Goal: Task Accomplishment & Management: Use online tool/utility

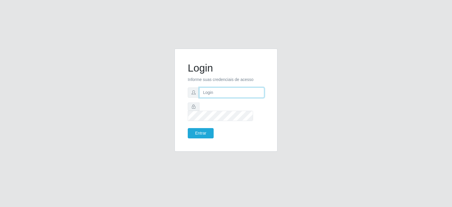
click at [216, 98] on input "text" at bounding box center [231, 92] width 65 height 10
type input "[EMAIL_ADDRESS][PERSON_NAME][DOMAIN_NAME]"
click at [188, 128] on button "Entrar" at bounding box center [201, 133] width 26 height 10
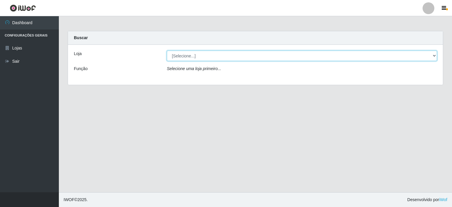
click at [434, 54] on select "[Selecione...] Corte Fácil - Unidade Planalto" at bounding box center [302, 56] width 270 height 10
select select "202"
click at [167, 51] on select "[Selecione...] Corte Fácil - Unidade Planalto" at bounding box center [302, 56] width 270 height 10
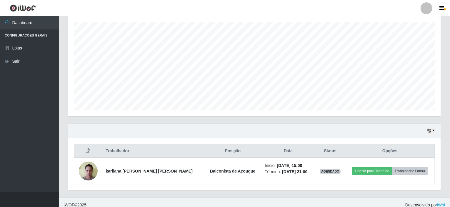
scroll to position [104, 0]
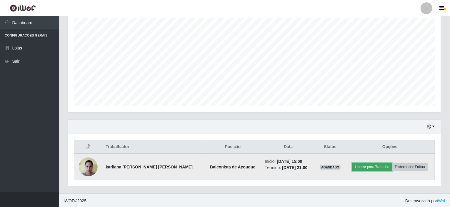
click at [361, 166] on button "Liberar para Trabalho" at bounding box center [373, 167] width 40 height 8
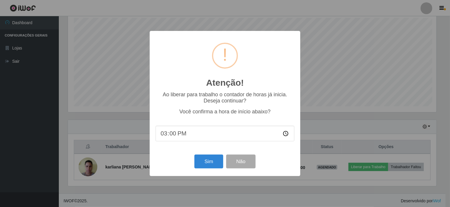
scroll to position [122, 371]
click at [212, 162] on button "Sim" at bounding box center [209, 162] width 29 height 14
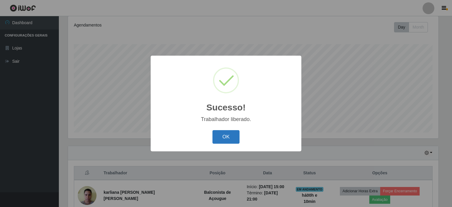
click at [223, 140] on button "OK" at bounding box center [226, 137] width 27 height 14
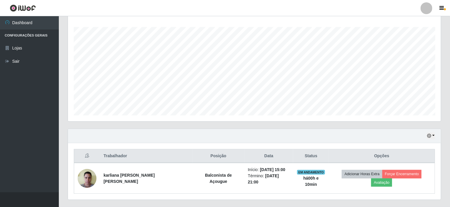
scroll to position [104, 0]
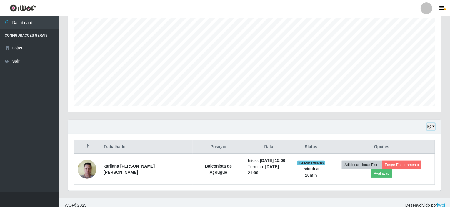
click at [435, 127] on button "button" at bounding box center [431, 126] width 8 height 7
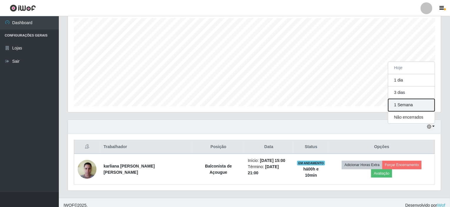
click at [406, 104] on button "1 Semana" at bounding box center [412, 105] width 47 height 12
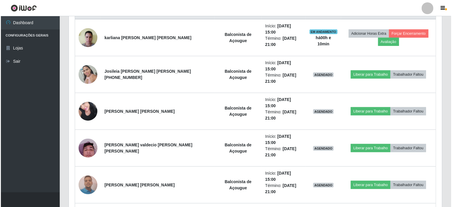
scroll to position [62, 0]
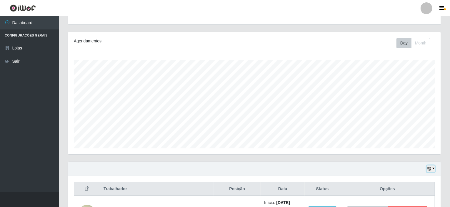
click at [434, 167] on button "button" at bounding box center [431, 168] width 8 height 7
click at [412, 110] on button "Hoje" at bounding box center [412, 110] width 47 height 12
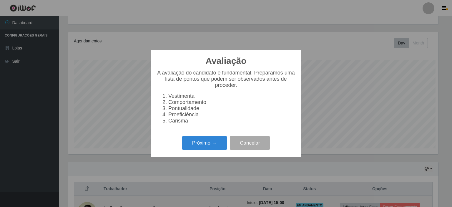
scroll to position [122, 371]
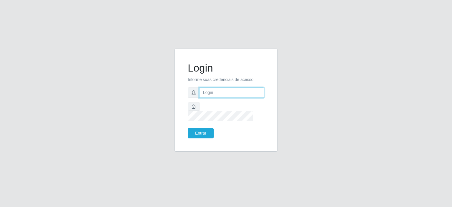
click at [203, 97] on input "text" at bounding box center [231, 92] width 65 height 10
type input "[EMAIL_ADDRESS][PERSON_NAME][DOMAIN_NAME]"
click at [188, 128] on button "Entrar" at bounding box center [201, 133] width 26 height 10
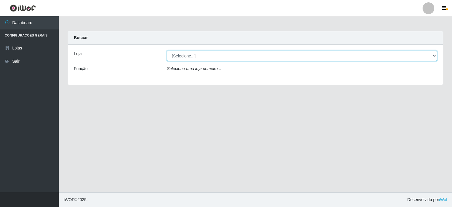
click at [436, 55] on select "[Selecione...] Corte Fácil - Unidade Planalto" at bounding box center [302, 56] width 270 height 10
select select "202"
click at [167, 51] on select "[Selecione...] Corte Fácil - Unidade Planalto" at bounding box center [302, 56] width 270 height 10
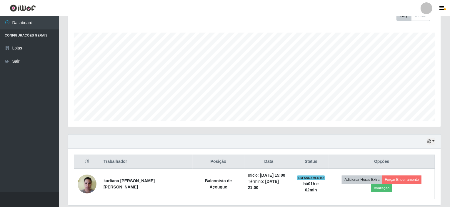
scroll to position [104, 0]
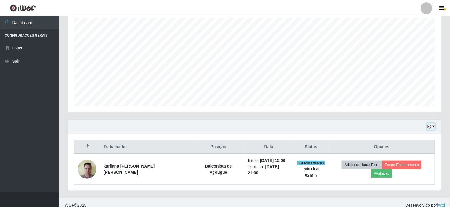
click at [435, 127] on button "button" at bounding box center [431, 126] width 8 height 7
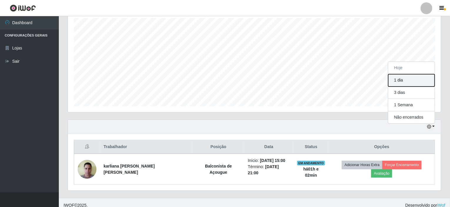
click at [407, 81] on button "1 dia" at bounding box center [412, 80] width 47 height 12
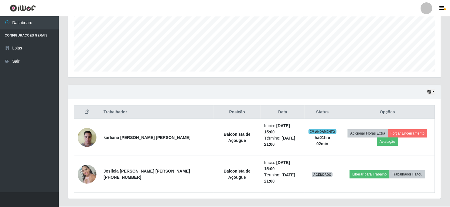
scroll to position [139, 0]
click at [434, 90] on button "button" at bounding box center [431, 91] width 8 height 7
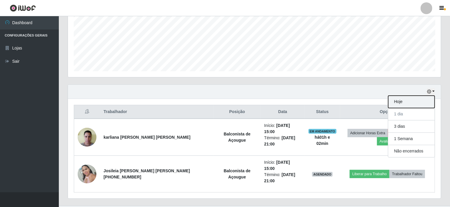
click at [406, 97] on button "Hoje" at bounding box center [412, 102] width 47 height 12
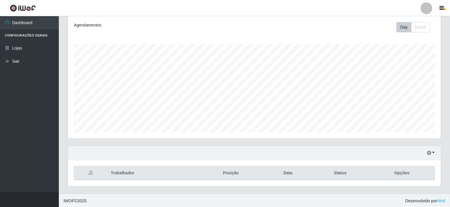
scroll to position [104, 0]
